Goal: Answer question/provide support

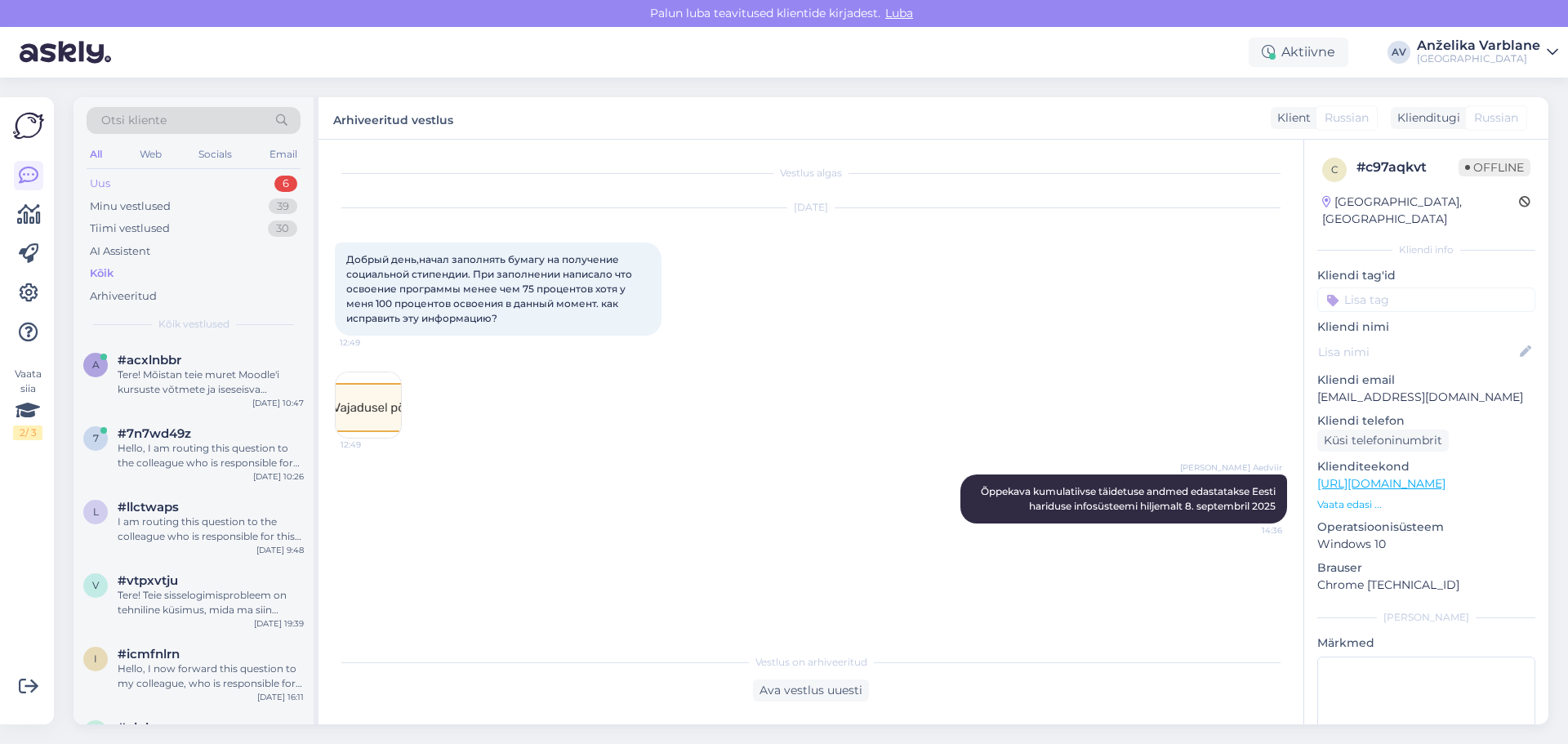
click at [258, 182] on div "Uus 6" at bounding box center [193, 184] width 214 height 23
click at [232, 396] on div "Tere! Mõistan teie muret Moodle'i kursuste võtmete ja iseseisva õppimise alguse…" at bounding box center [210, 382] width 186 height 29
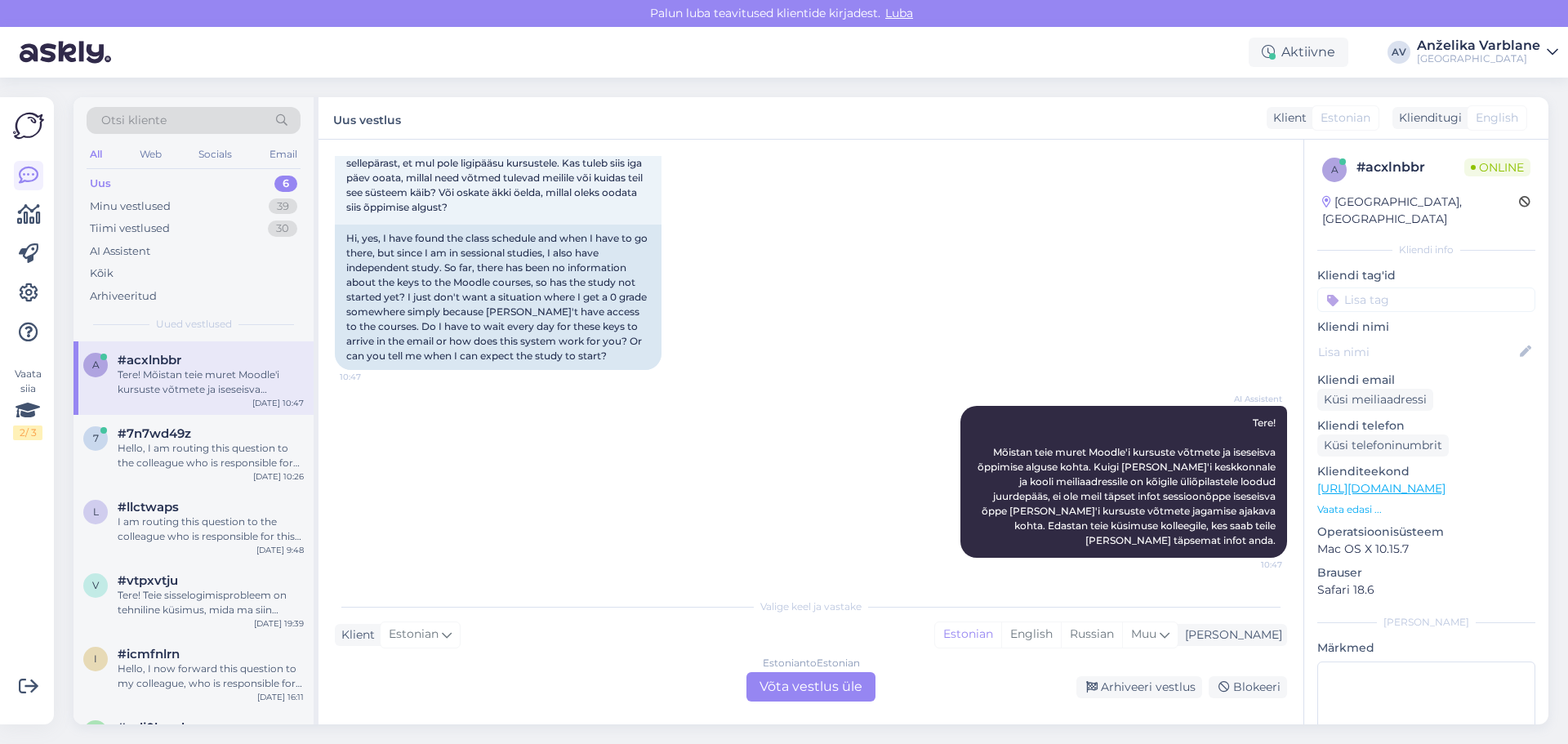
scroll to position [992, 0]
click at [245, 432] on div "#7n7wd49z" at bounding box center [210, 433] width 186 height 15
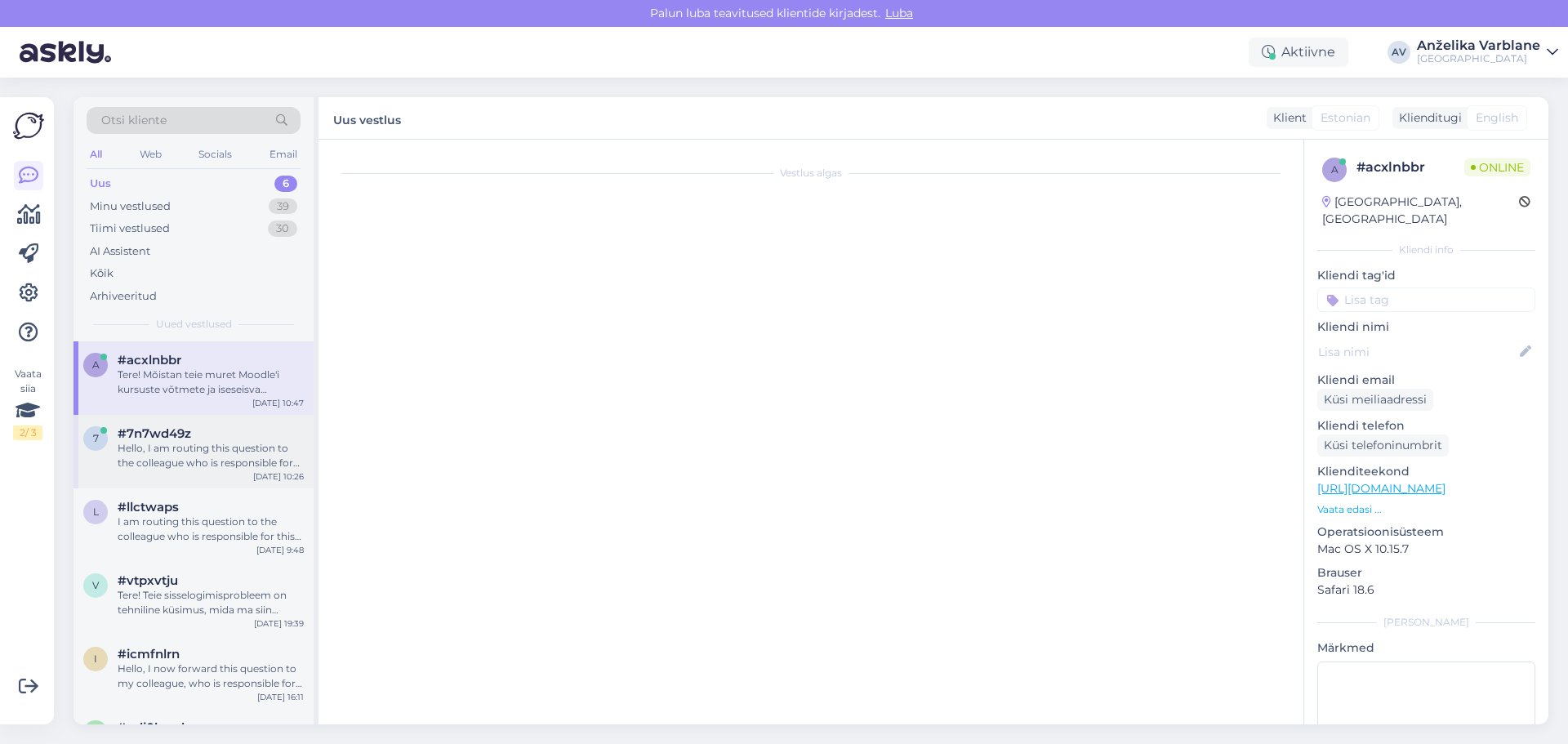
scroll to position [22, 0]
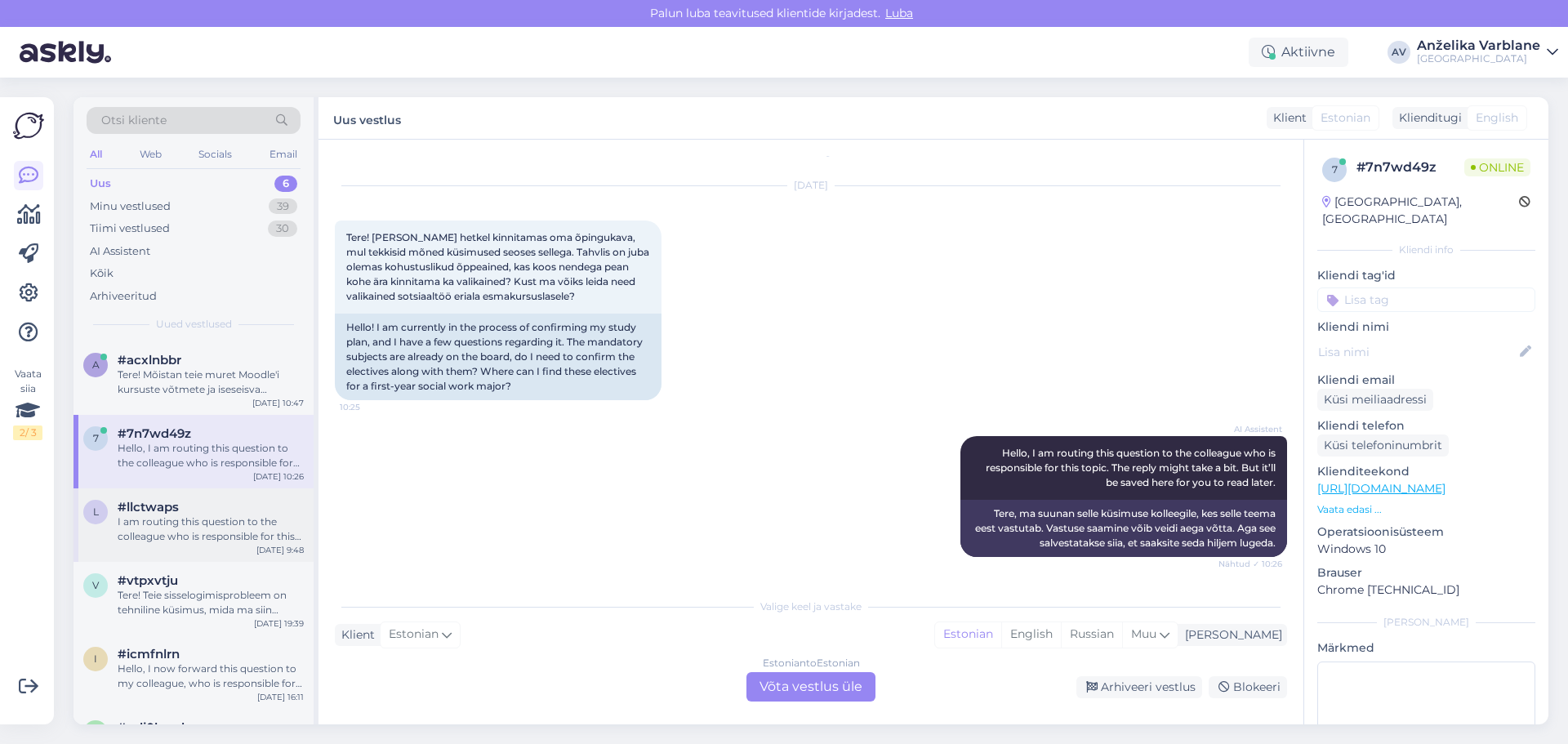
click at [223, 509] on div "#llctwaps" at bounding box center [210, 507] width 186 height 15
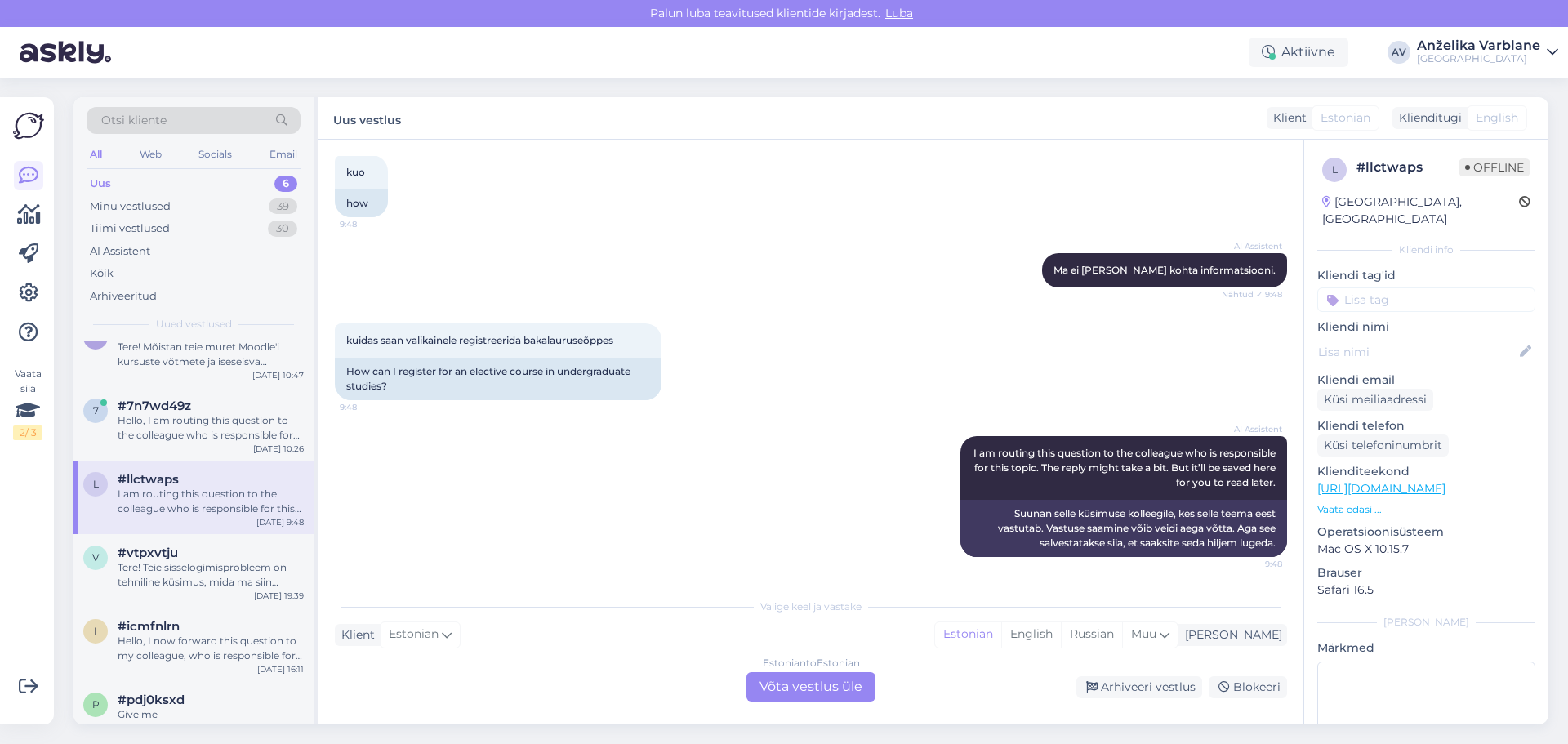
scroll to position [44, 0]
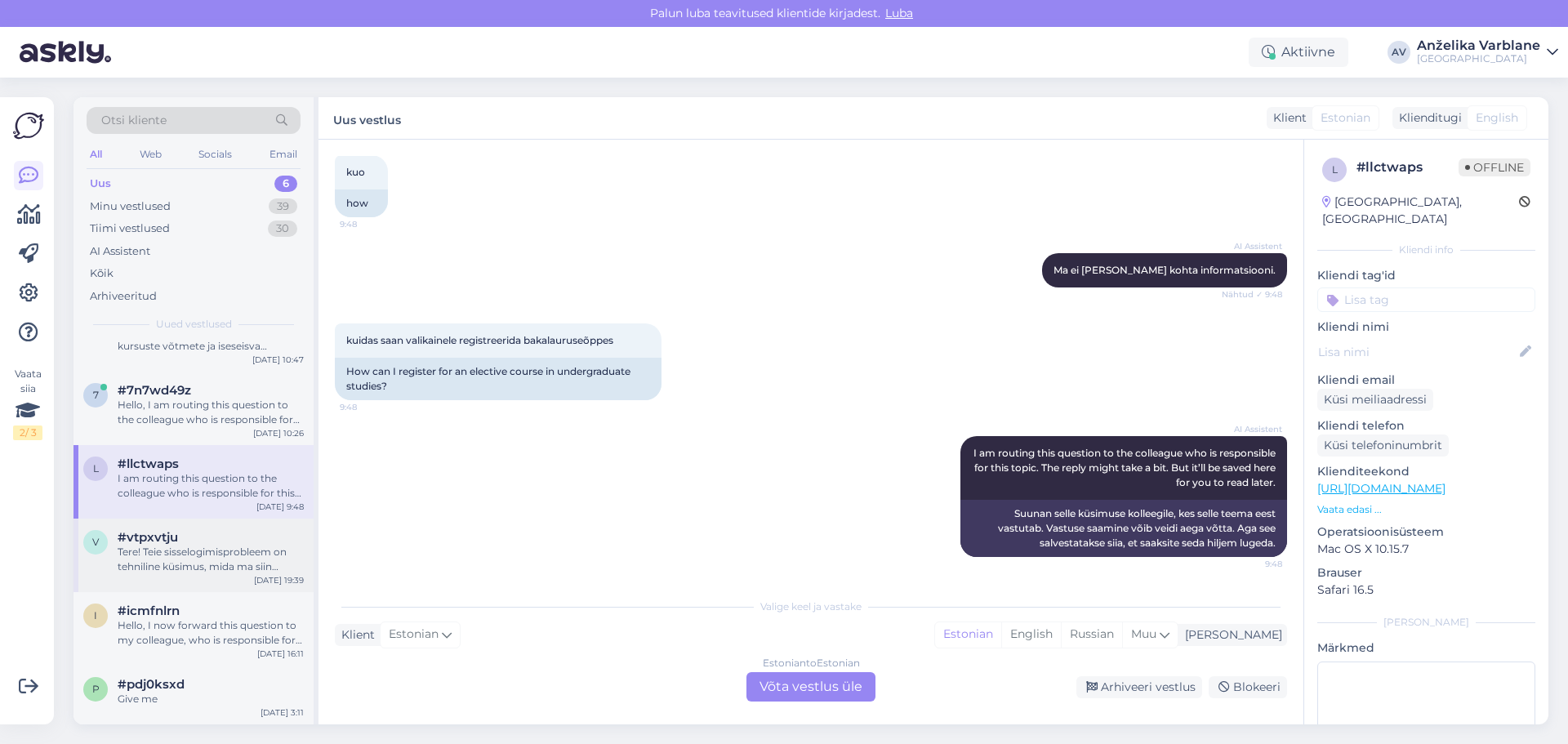
click at [174, 553] on div "Tere! Teie sisselogimisprobleem on tehniline küsimus, mida ma siin vestluses la…" at bounding box center [210, 559] width 186 height 29
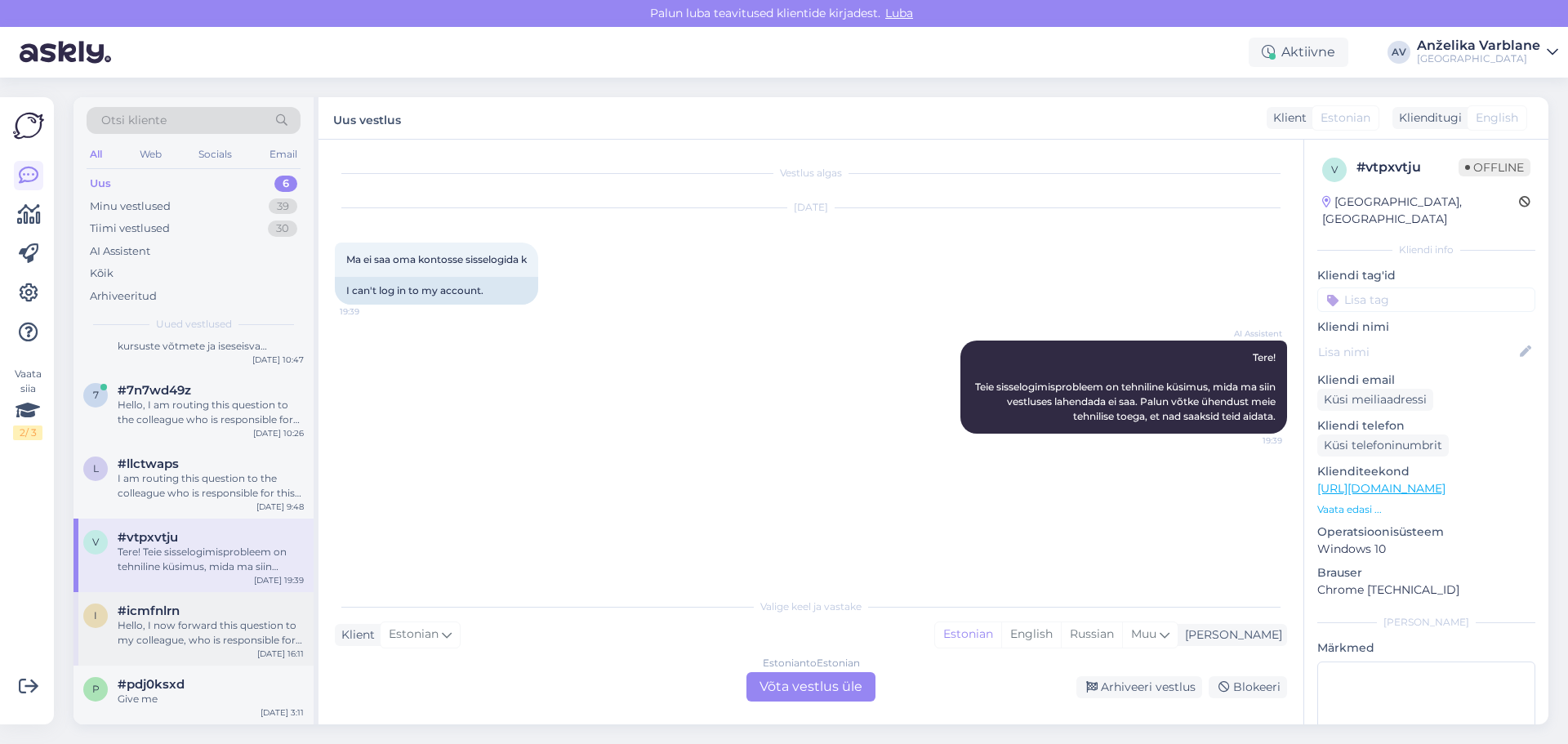
click at [194, 620] on div "Hello, I now forward this question to my colleague, who is responsible for this…" at bounding box center [210, 633] width 186 height 29
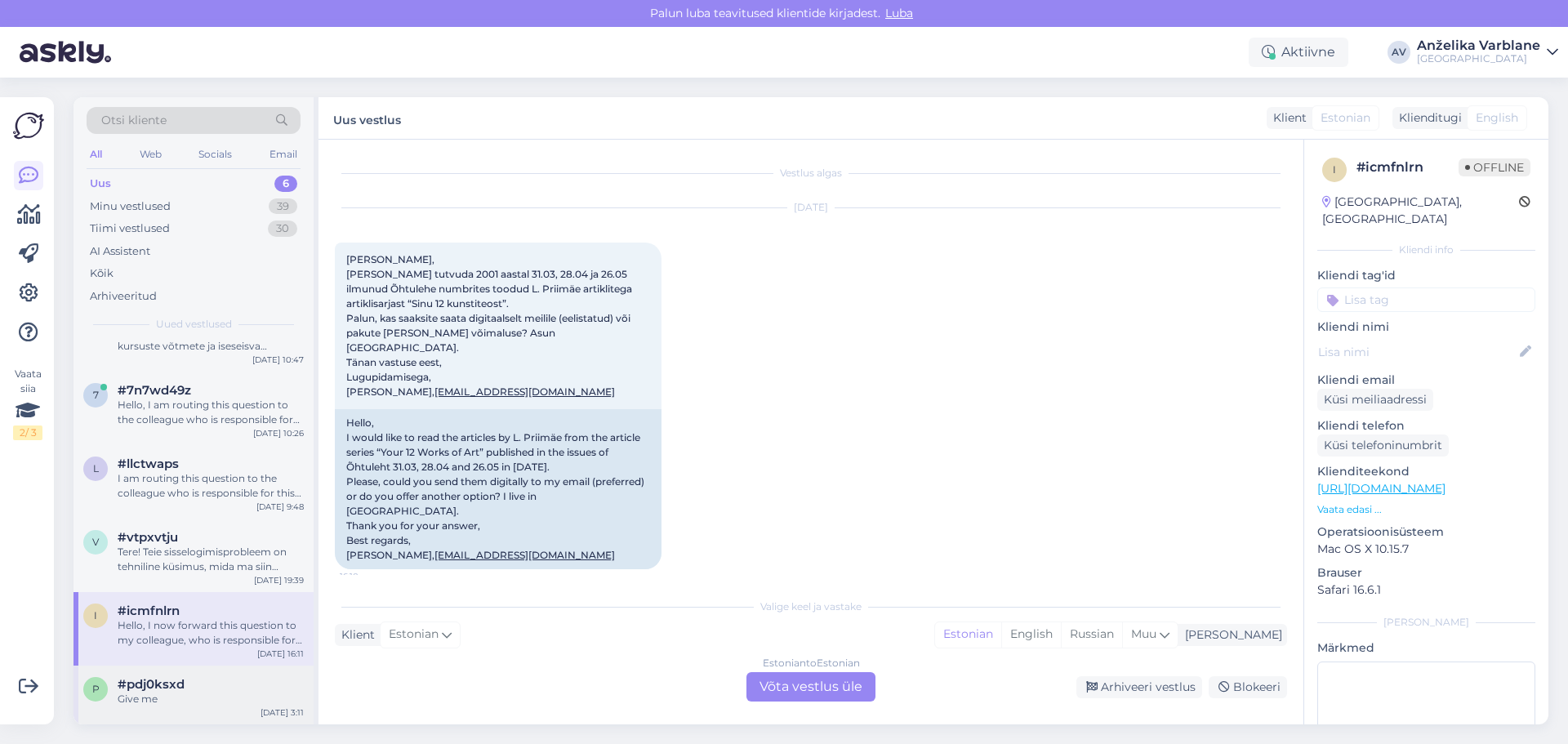
click at [213, 694] on div "Give me" at bounding box center [210, 699] width 186 height 15
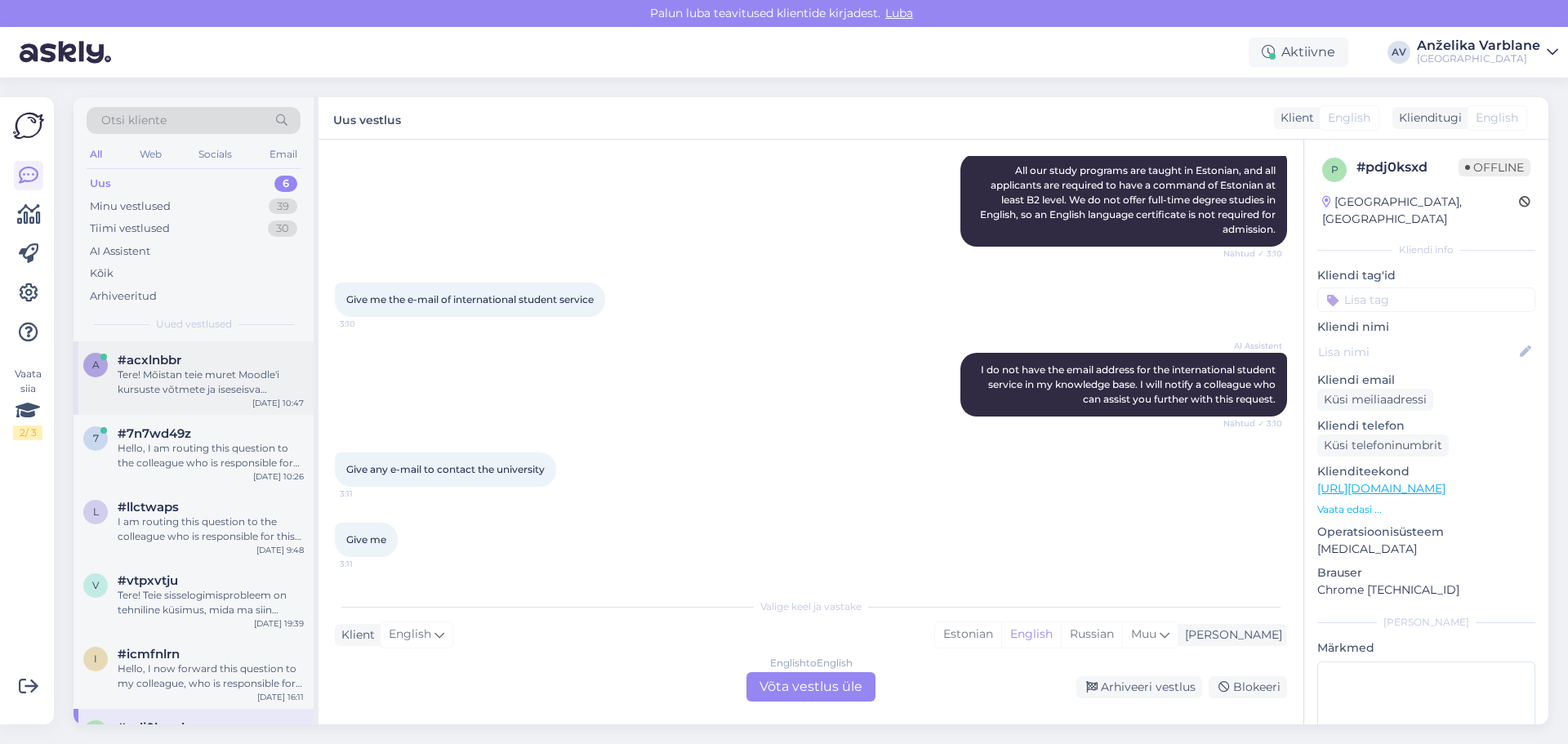
click at [209, 390] on div "Tere! Mõistan teie muret Moodle'i kursuste võtmete ja iseseisva õppimise alguse…" at bounding box center [210, 382] width 186 height 29
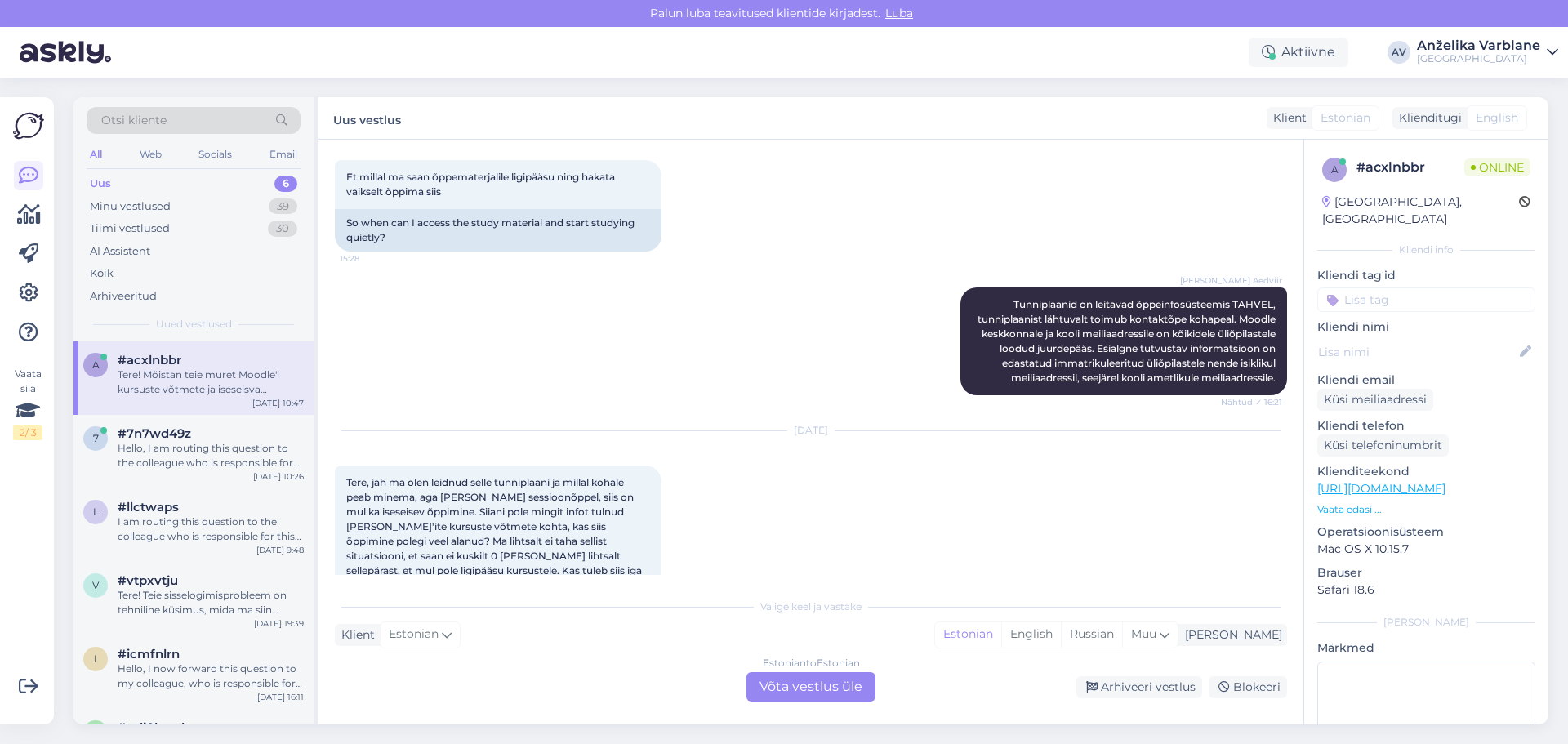
scroll to position [992, 0]
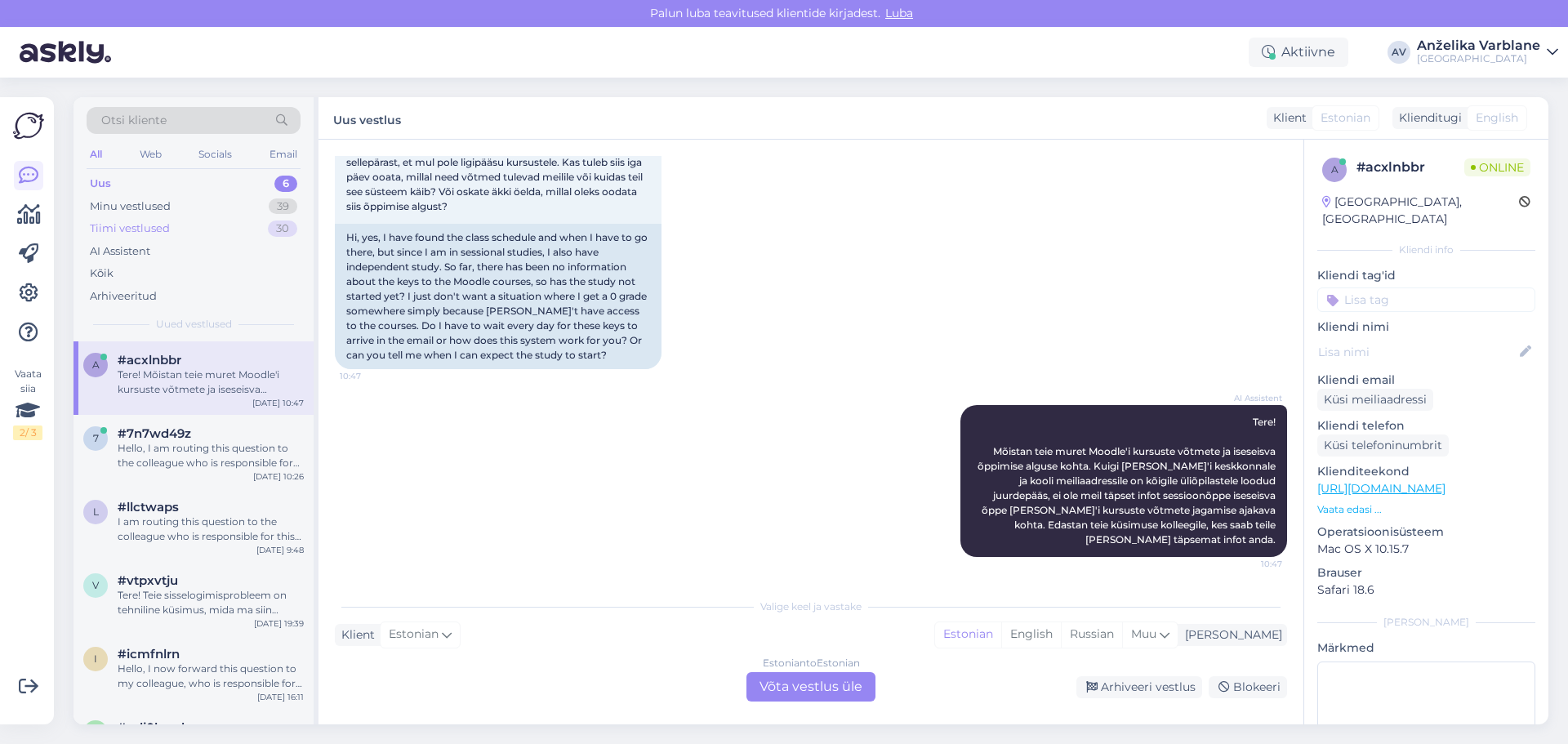
click at [172, 236] on div "Tiimi vestlused 30" at bounding box center [193, 229] width 214 height 23
click at [241, 389] on div "I am routing this question to the colleague who is responsible for this topic. …" at bounding box center [210, 382] width 186 height 29
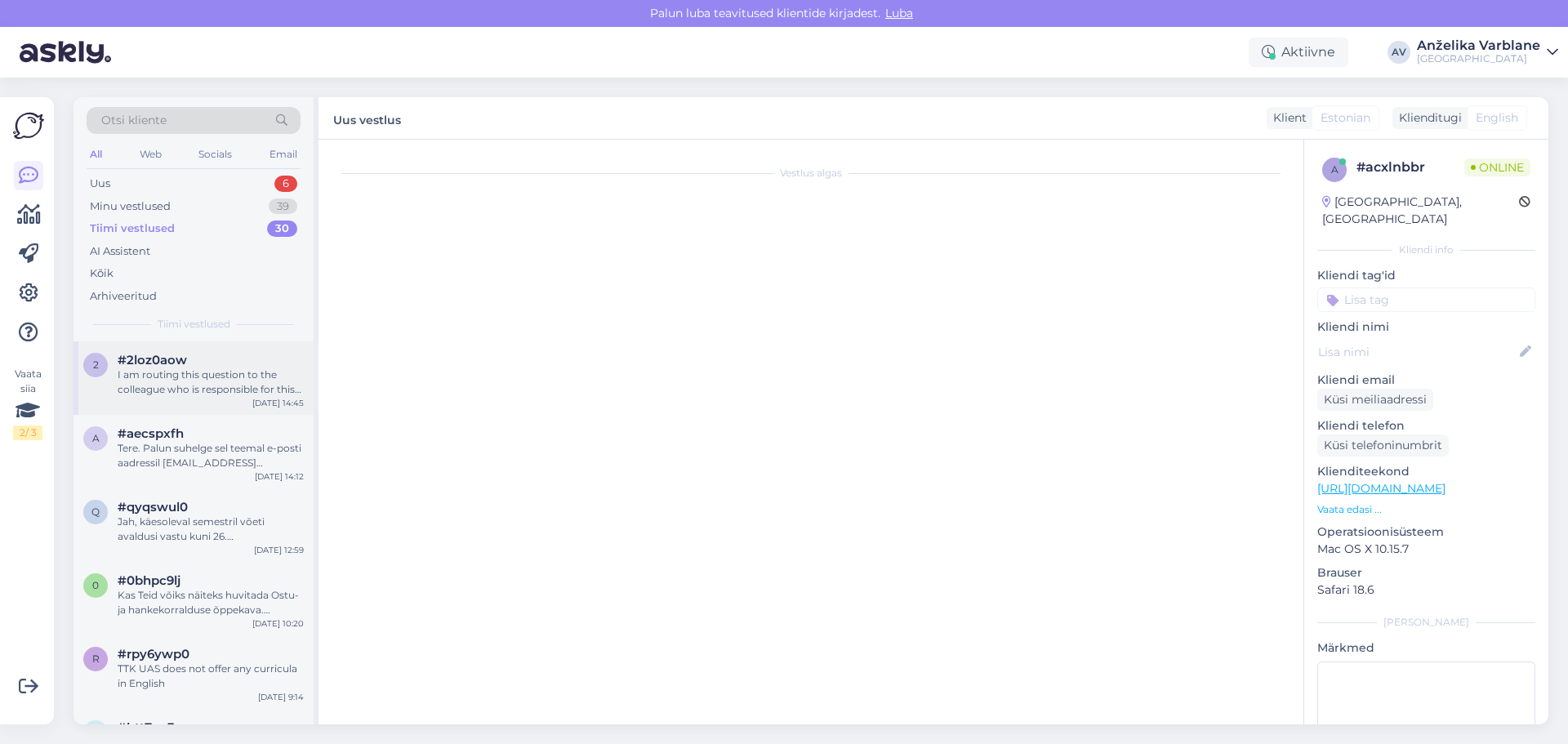
scroll to position [32, 0]
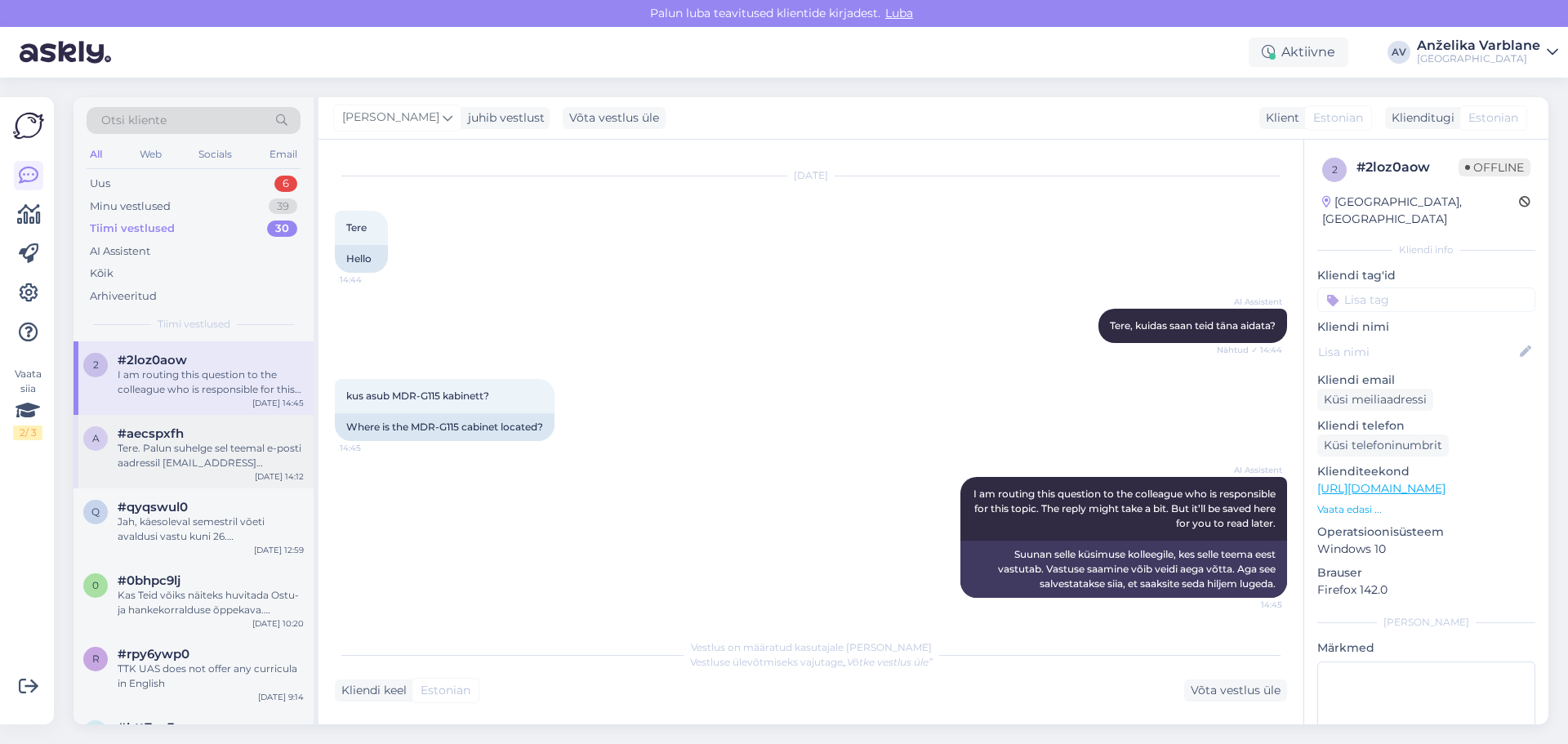
click at [222, 462] on div "Tere. Palun suhelge sel teemal e-posti aadressil [EMAIL_ADDRESS][DOMAIN_NAME]" at bounding box center [210, 456] width 186 height 29
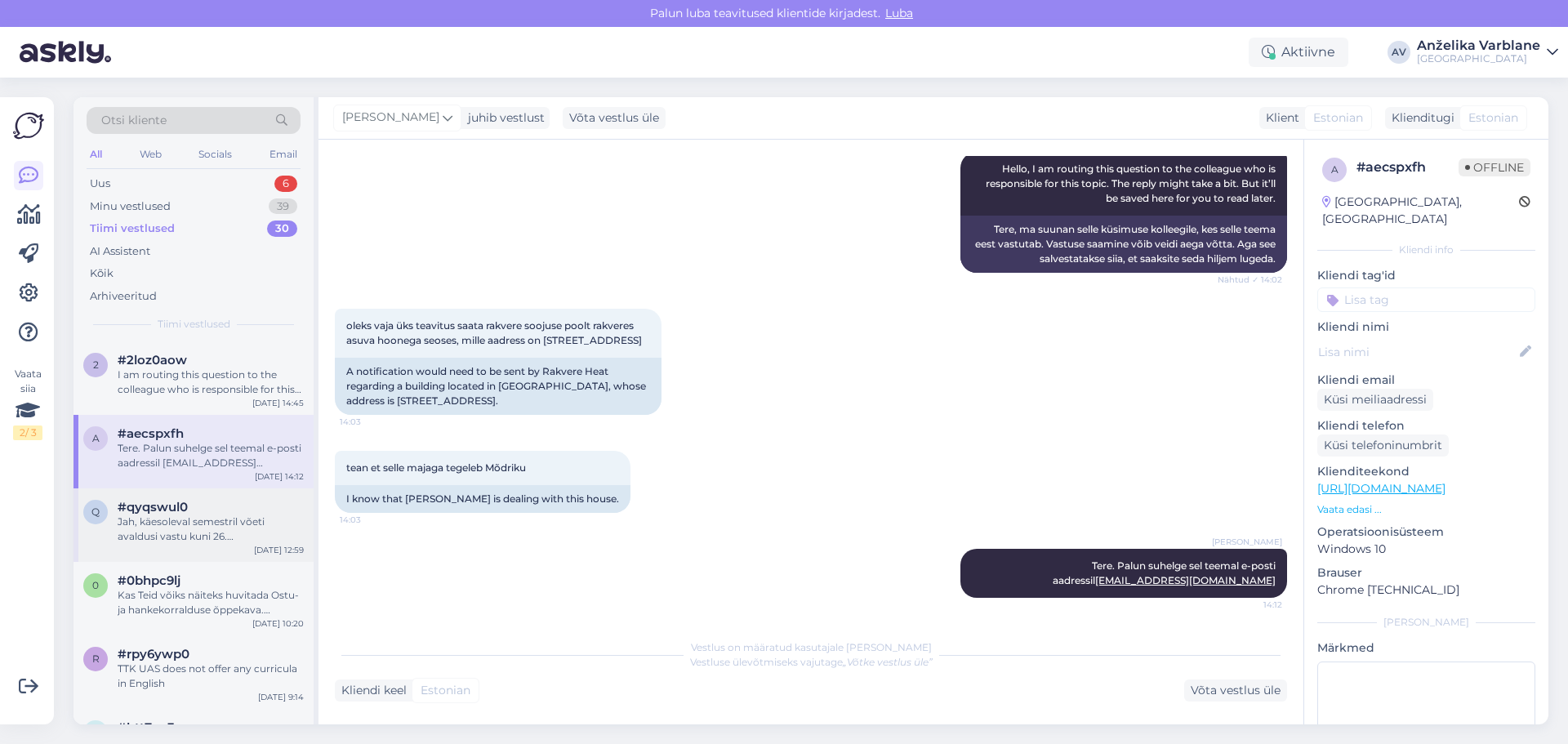
click at [198, 512] on div "#qyqswul0" at bounding box center [210, 507] width 186 height 15
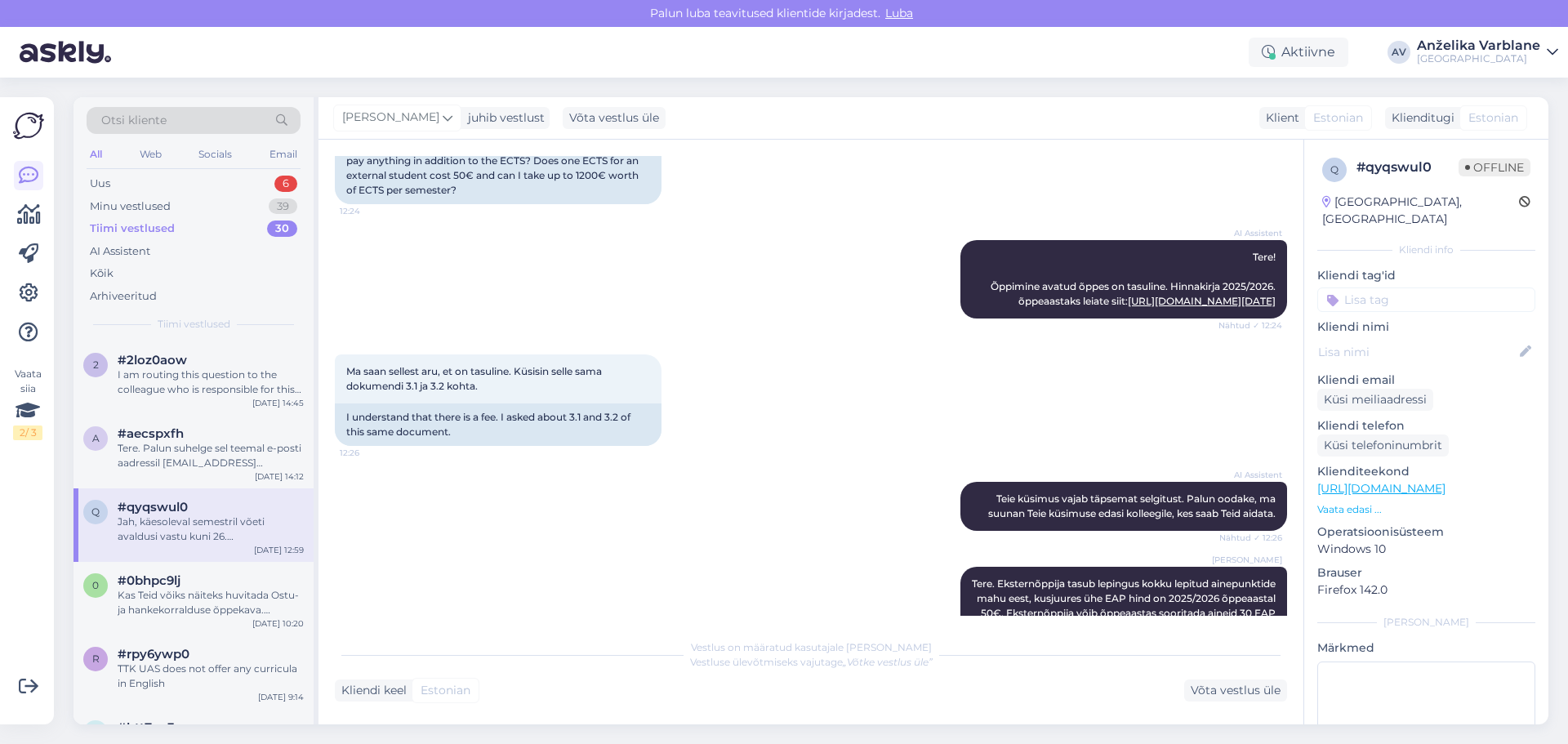
scroll to position [509, 0]
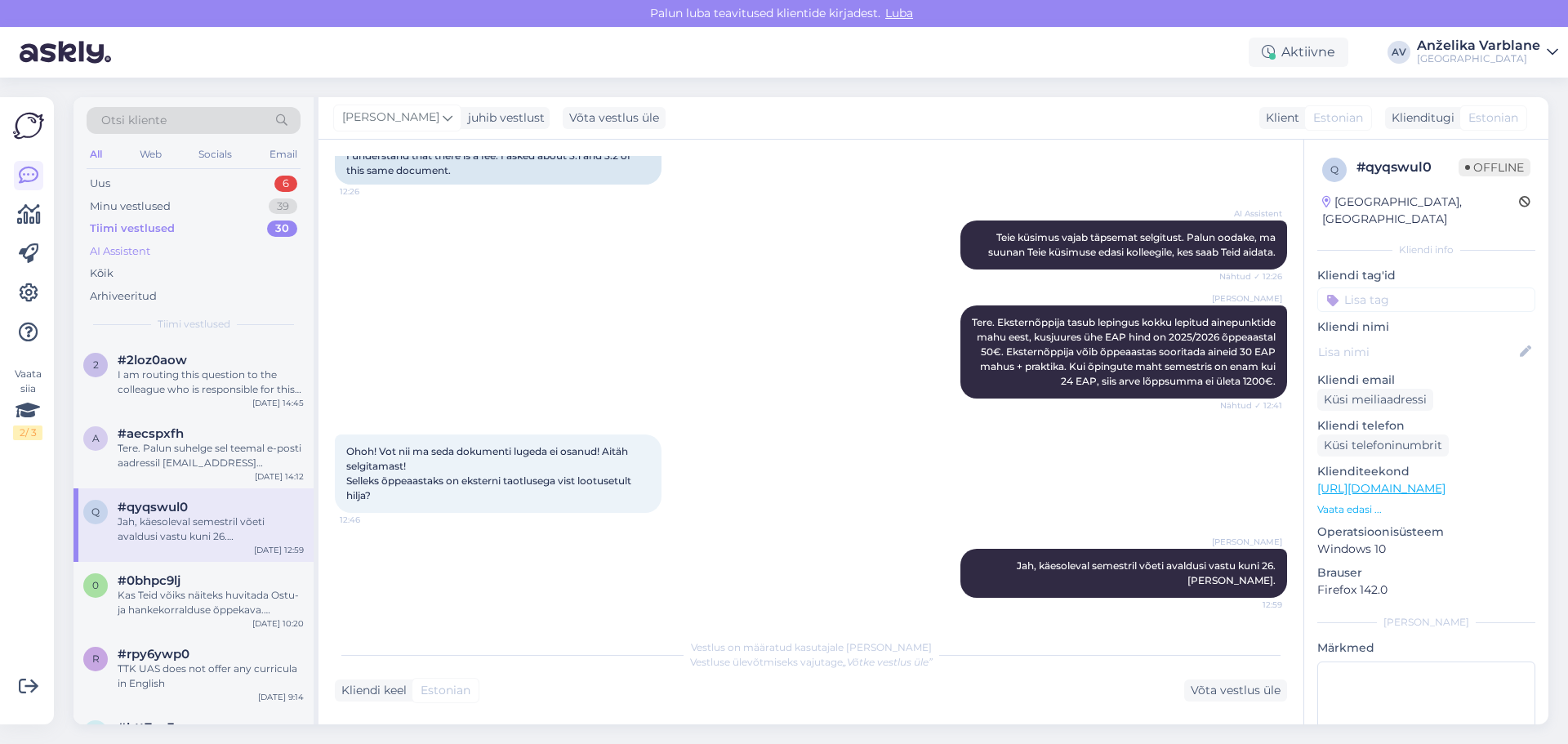
click at [173, 255] on div "AI Assistent" at bounding box center [193, 252] width 214 height 23
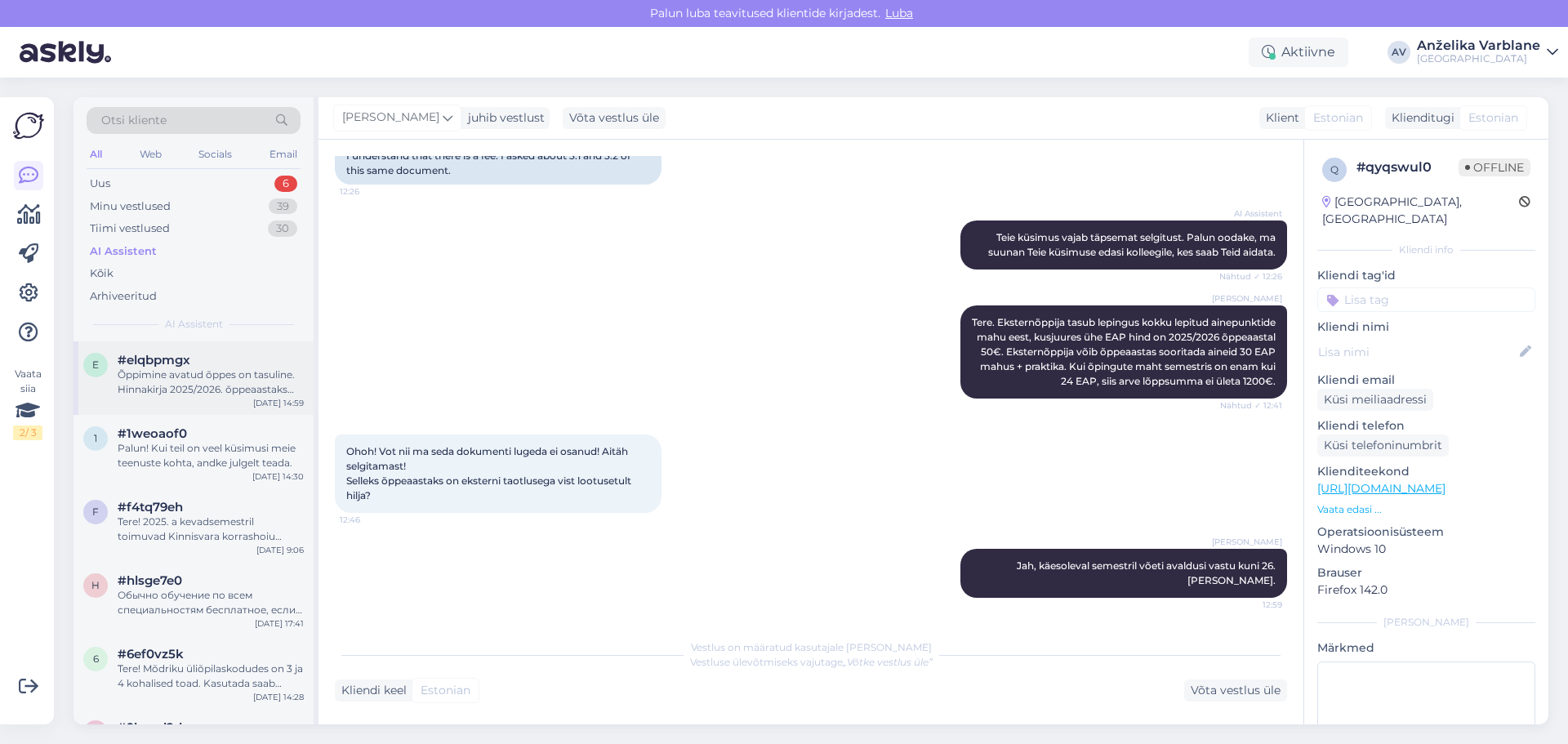
click at [195, 389] on div "Õppimine avatud õppes on tasuline. Hinnakirja 2025/2026. õppeaastaks leiate sii…" at bounding box center [210, 382] width 186 height 29
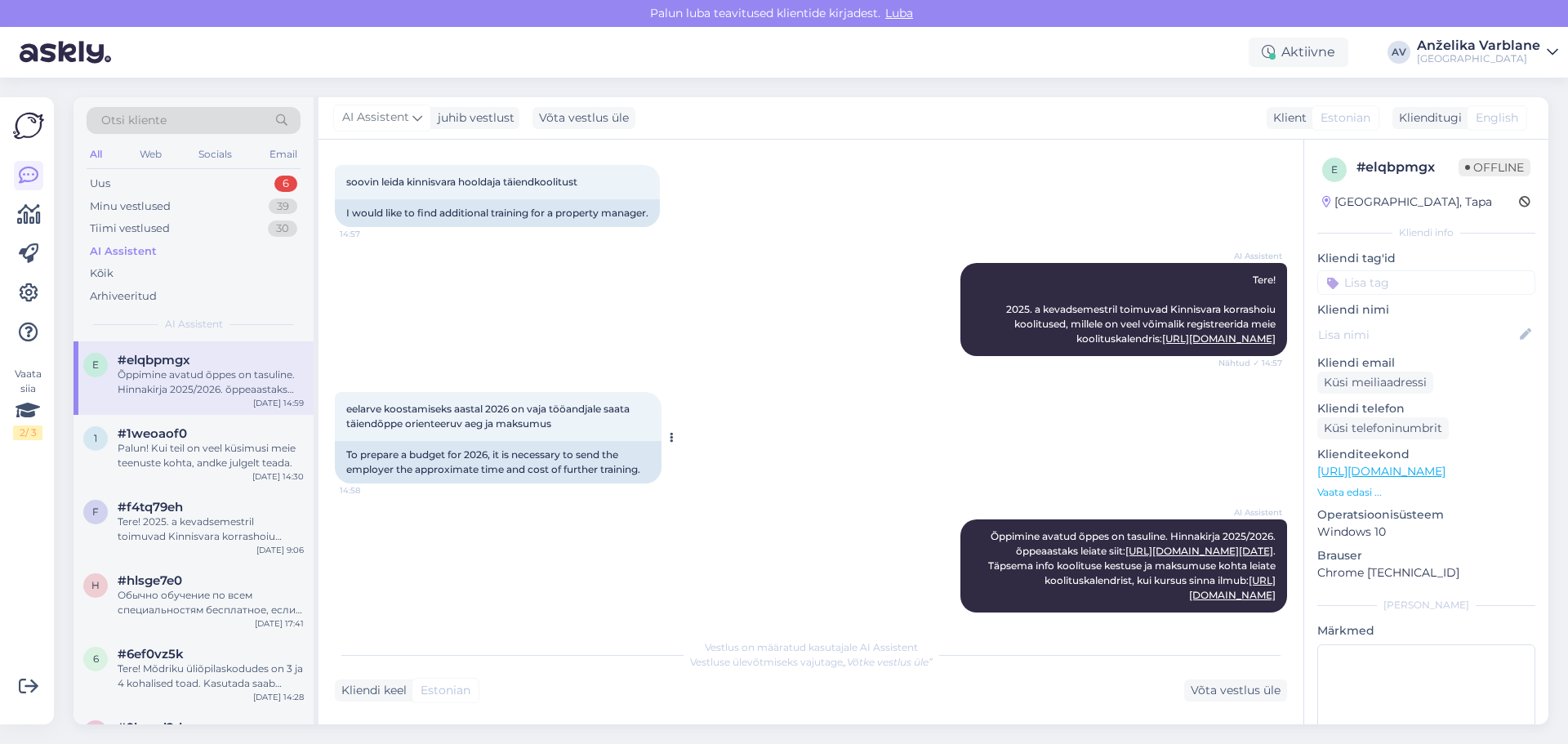
scroll to position [151, 0]
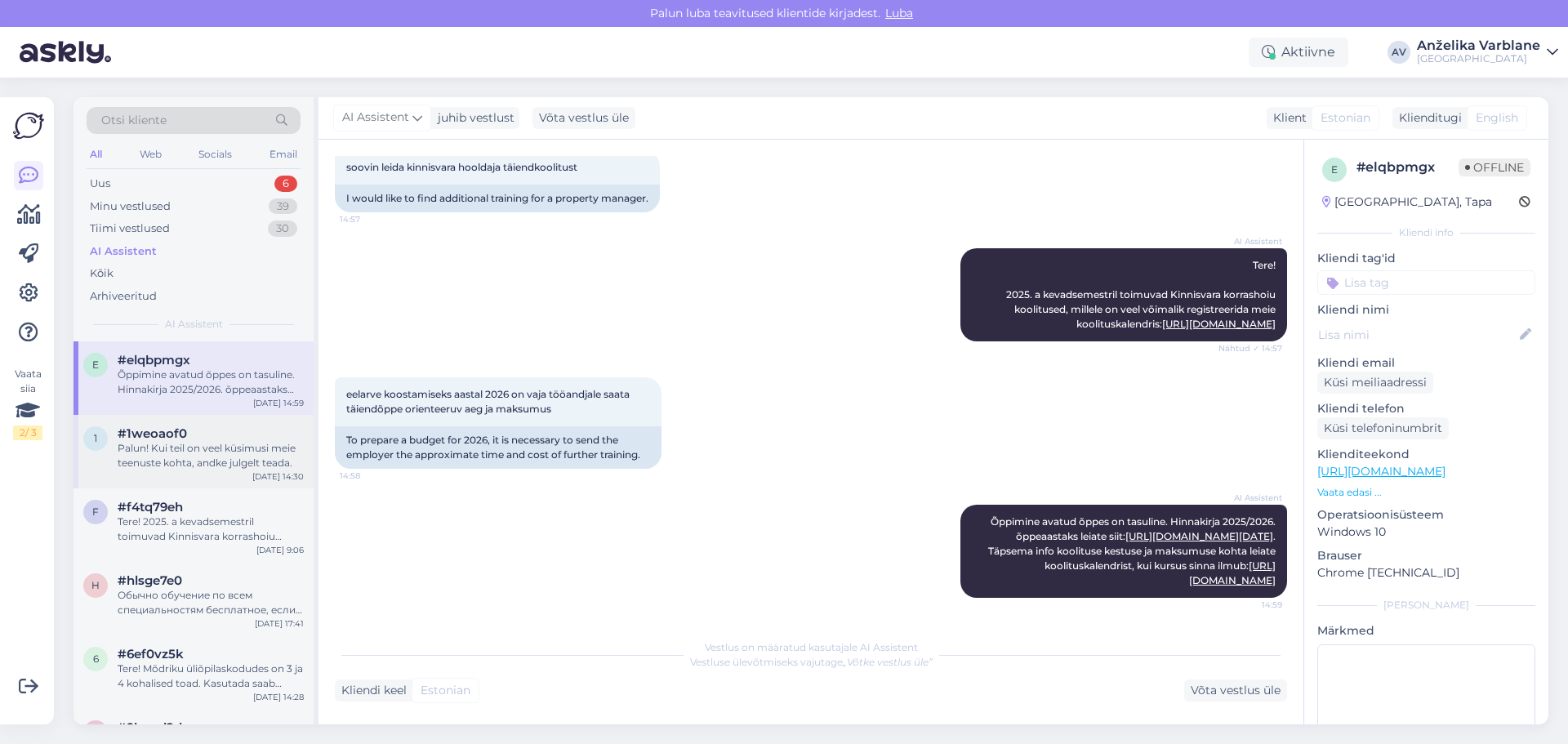
click at [222, 444] on div "Palun! Kui teil on veel küsimusi meie teenuste kohta, andke julgelt teada." at bounding box center [210, 456] width 186 height 29
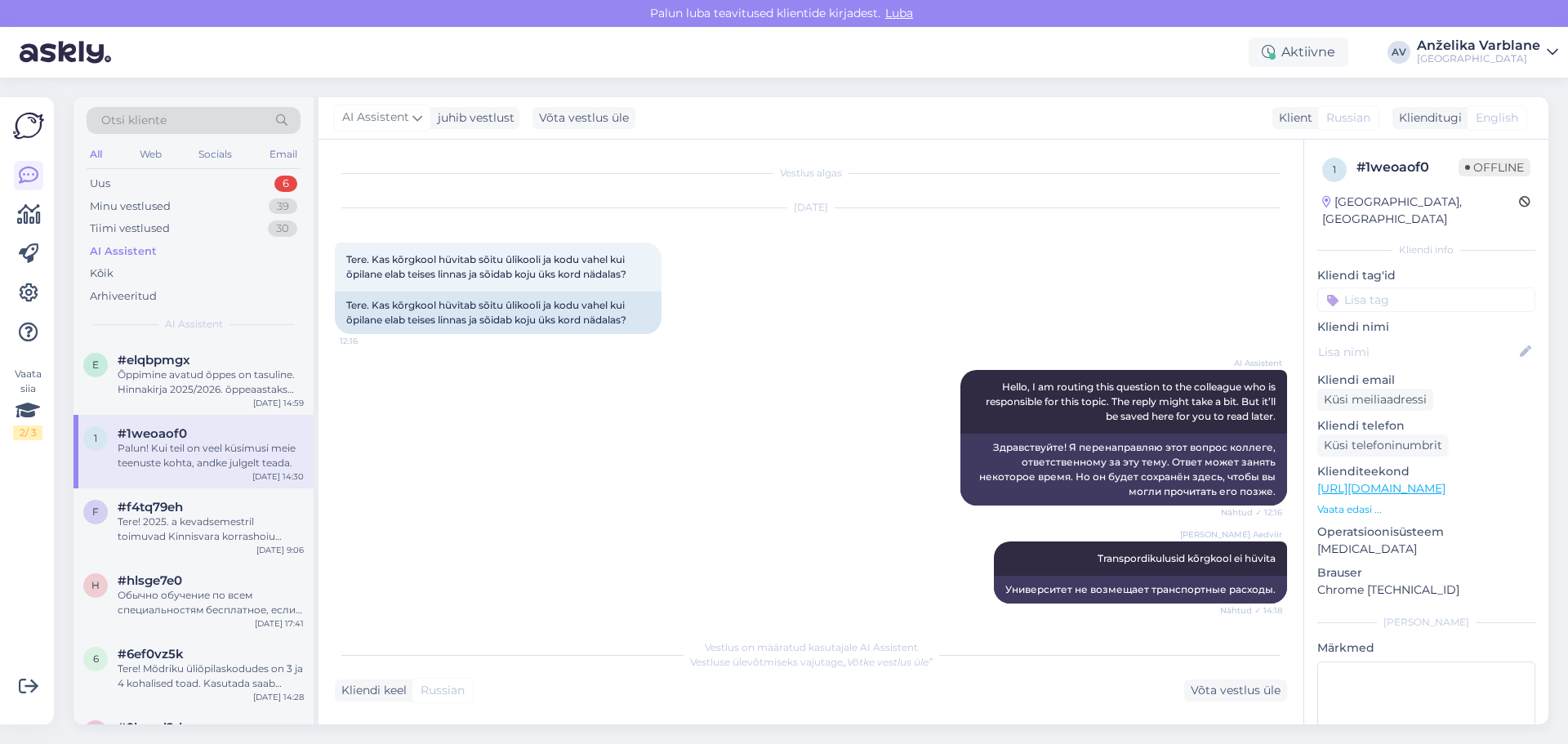
scroll to position [189, 0]
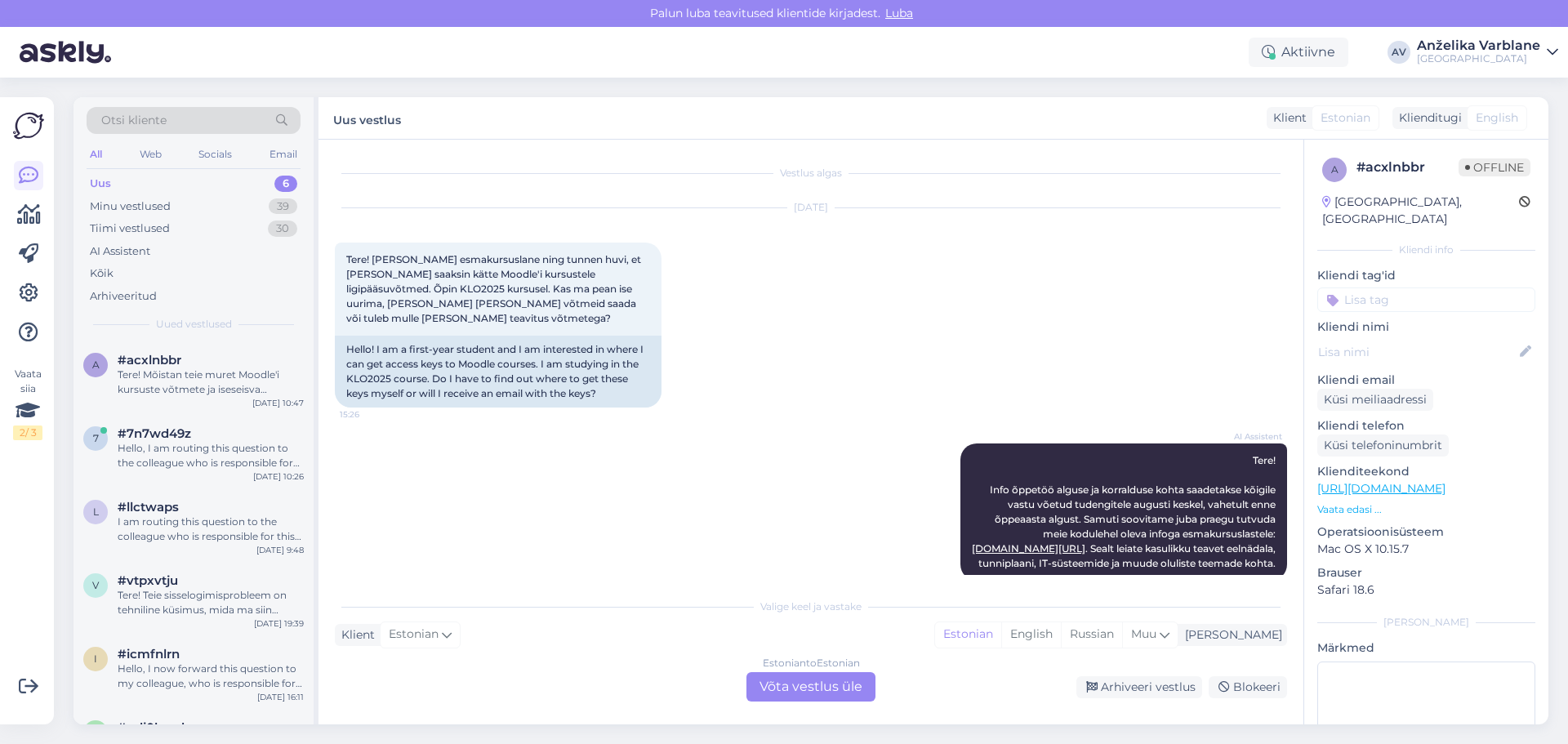
scroll to position [849, 0]
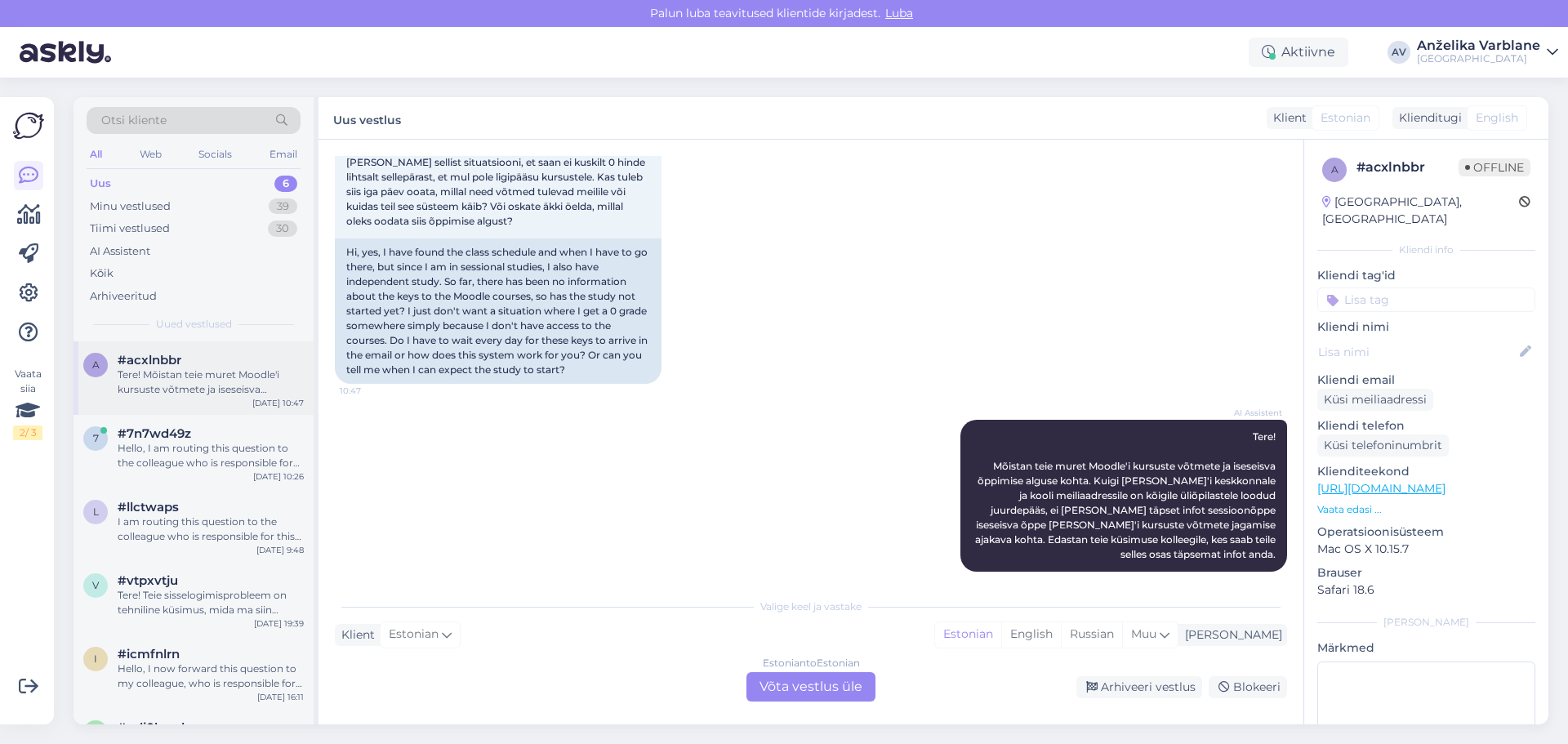
click at [163, 398] on div "a #acxlnbbr Tere! Mõistan teie muret Moodle'i kursuste võtmete ja iseseisva õpp…" at bounding box center [194, 378] width 240 height 74
click at [234, 170] on div "Otsi kliente All Web Socials Email Uus 6 Minu vestlused 39 Tiimi vestlused 30 A…" at bounding box center [194, 219] width 240 height 244
click at [218, 182] on div "Uus 6" at bounding box center [193, 184] width 214 height 23
